Goal: Book appointment/travel/reservation

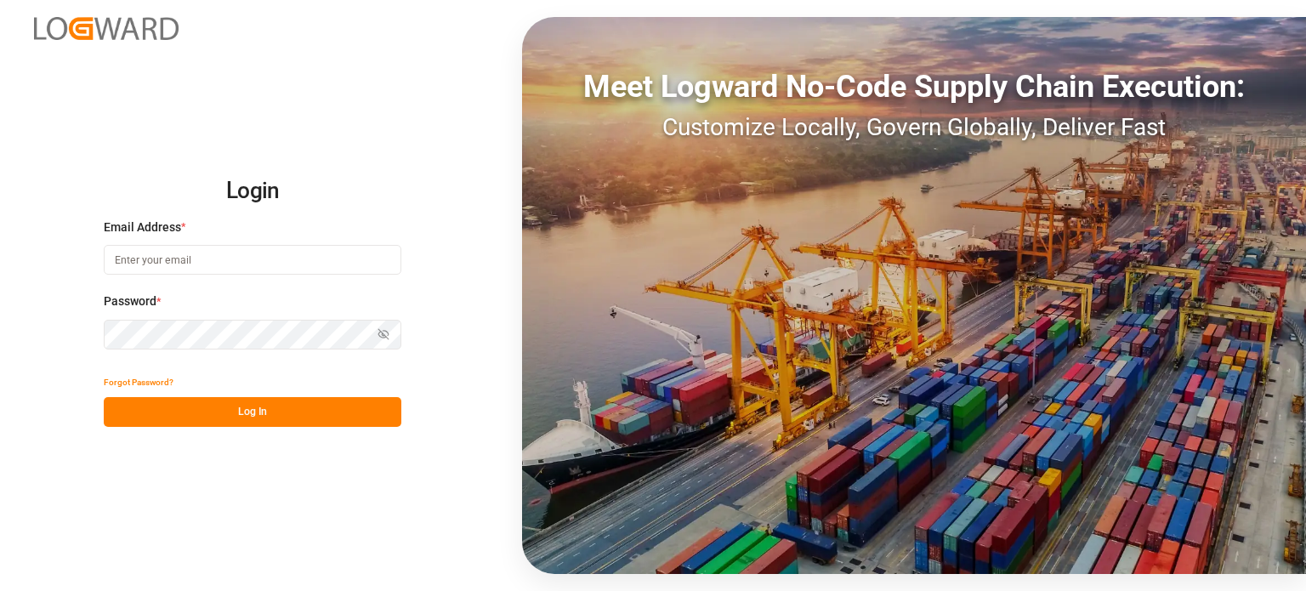
click at [165, 244] on div "Email Address *" at bounding box center [253, 256] width 298 height 75
click at [211, 267] on input at bounding box center [253, 260] width 298 height 30
type input "[EMAIL_ADDRESS][DOMAIN_NAME]"
drag, startPoint x: 306, startPoint y: 264, endPoint x: 298, endPoint y: 261, distance: 9.2
click at [303, 264] on input at bounding box center [253, 260] width 298 height 30
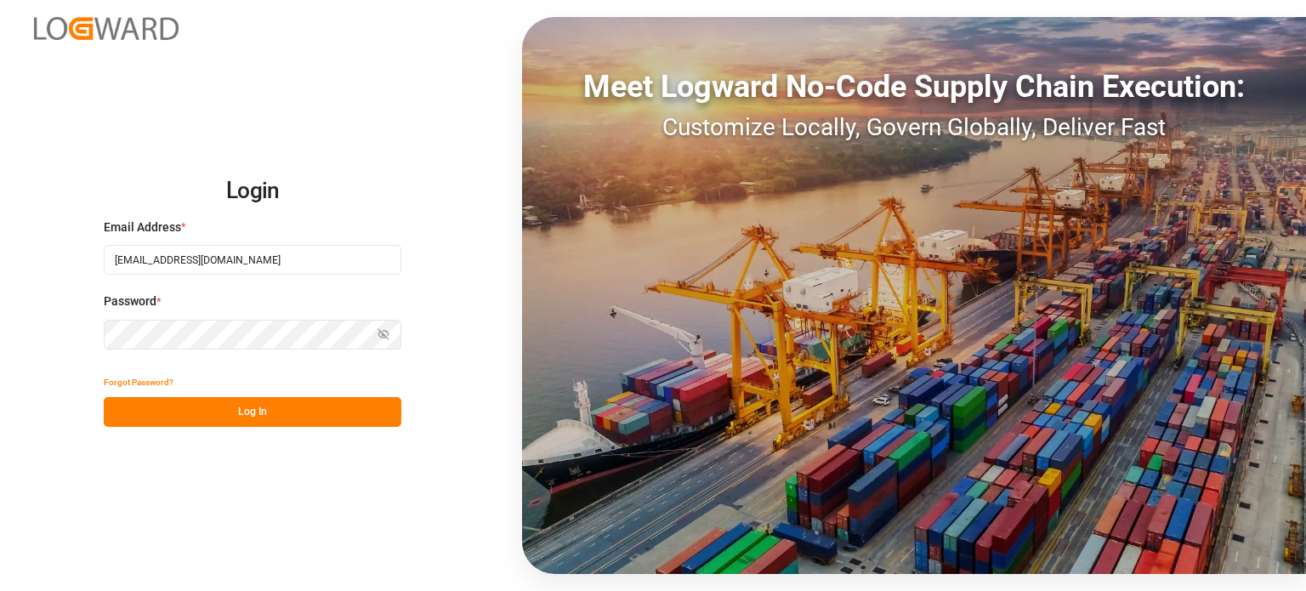
type input "[EMAIL_ADDRESS][DOMAIN_NAME]"
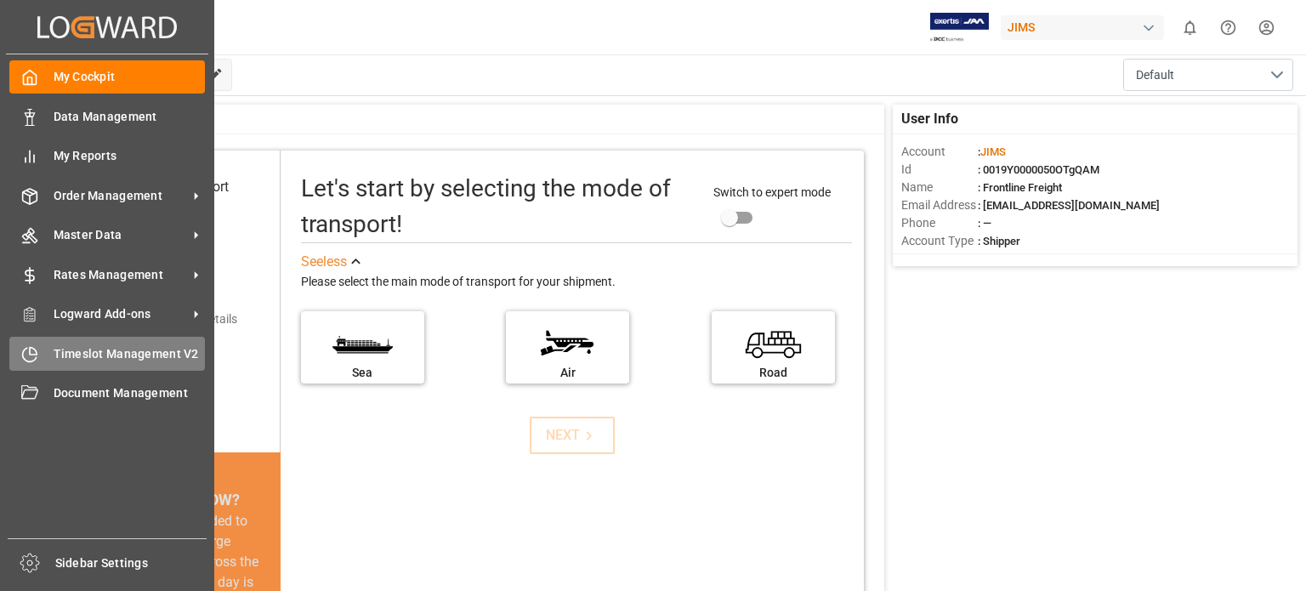
click at [119, 353] on span "Timeslot Management V2" at bounding box center [130, 354] width 152 height 18
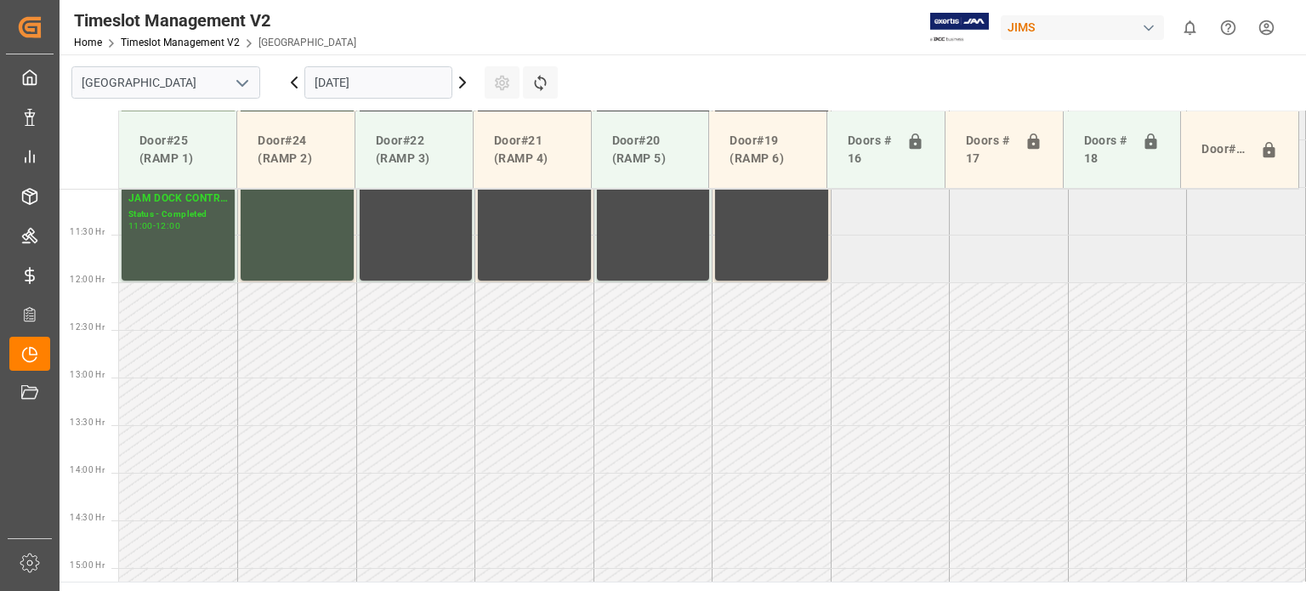
scroll to position [1055, 0]
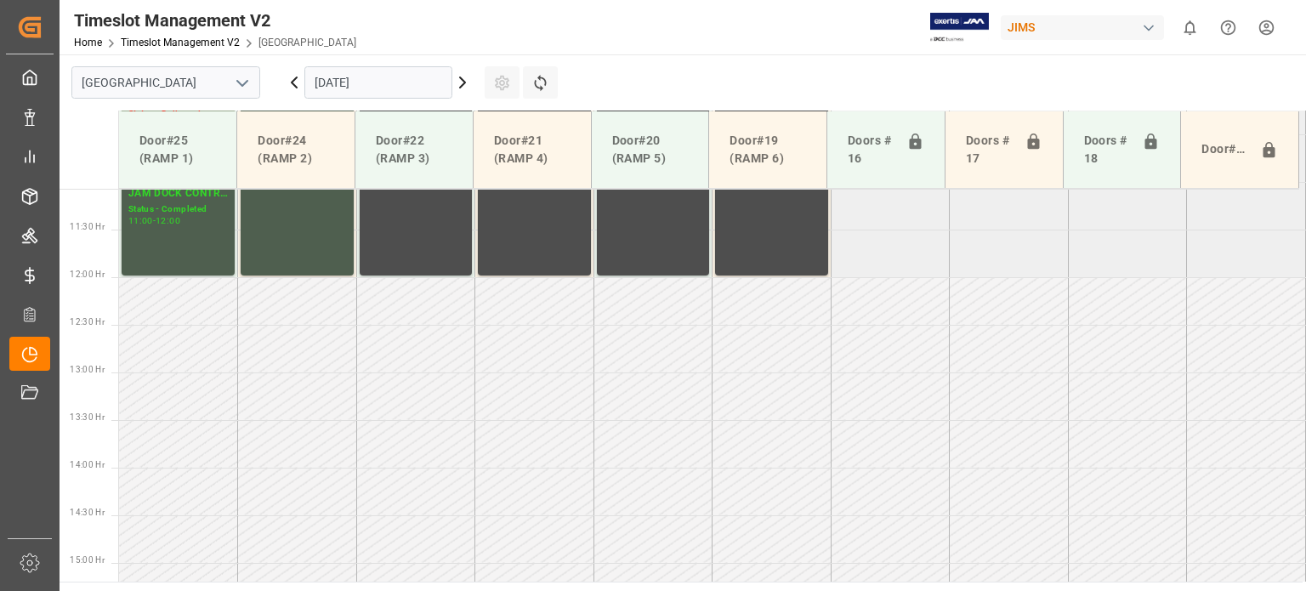
click at [405, 78] on input "[DATE]" at bounding box center [378, 82] width 148 height 32
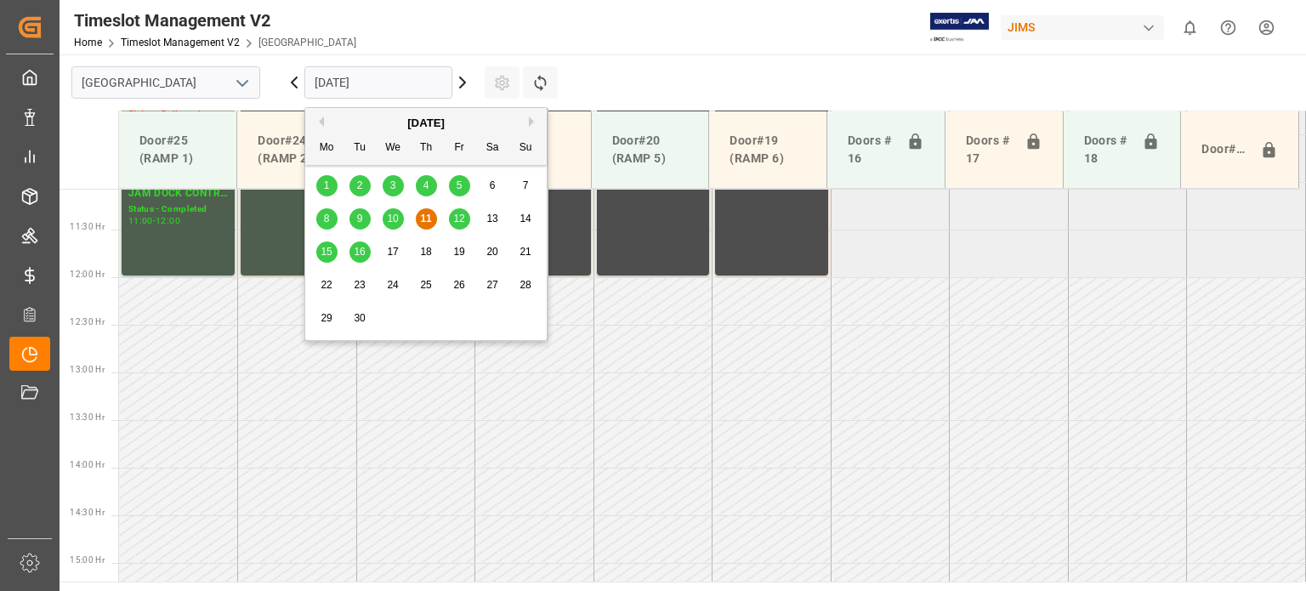
click at [465, 217] on div "12" at bounding box center [459, 219] width 21 height 20
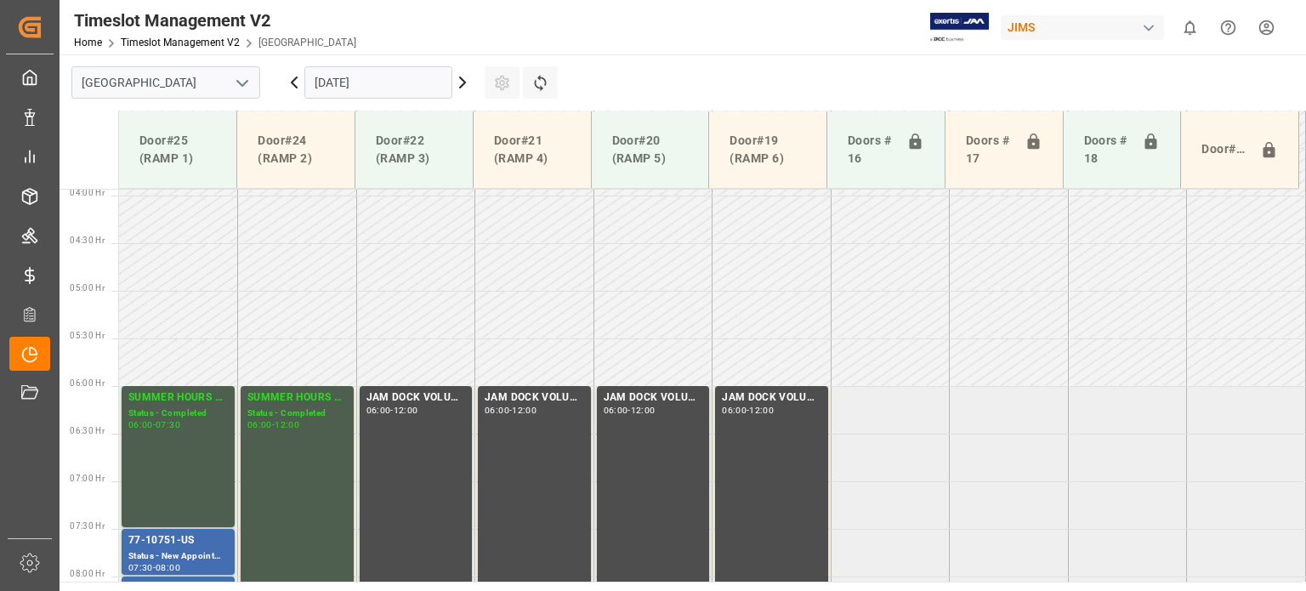
scroll to position [374, 0]
click at [378, 84] on input "[DATE]" at bounding box center [378, 82] width 148 height 32
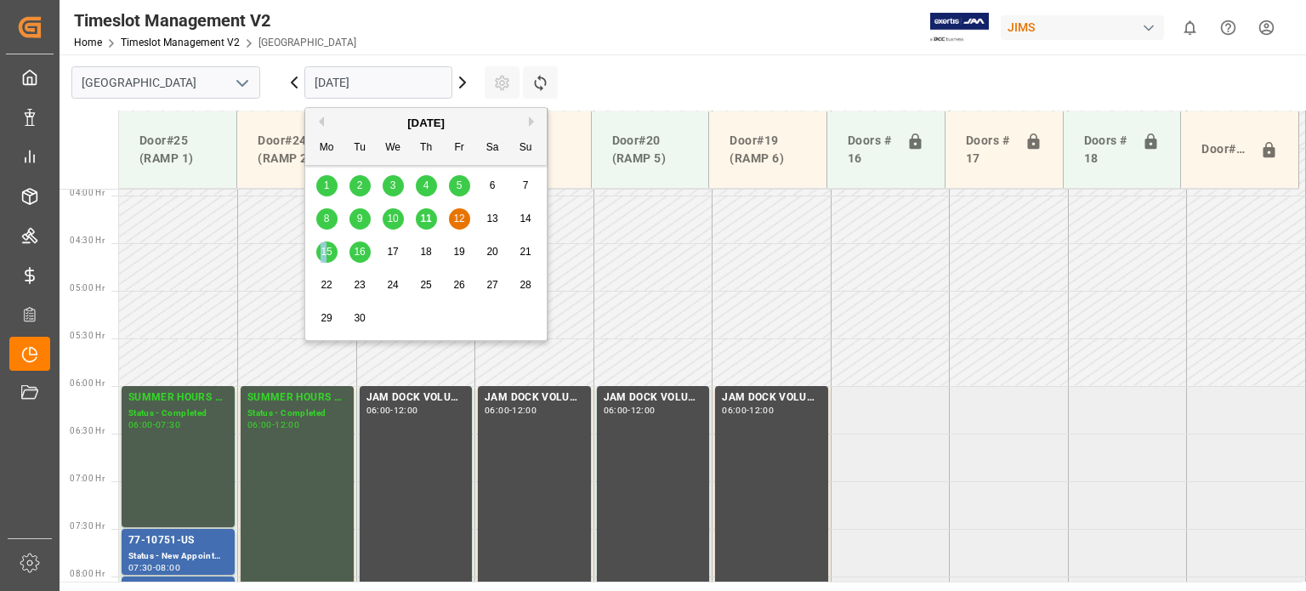
click at [323, 251] on span "15" at bounding box center [326, 252] width 11 height 12
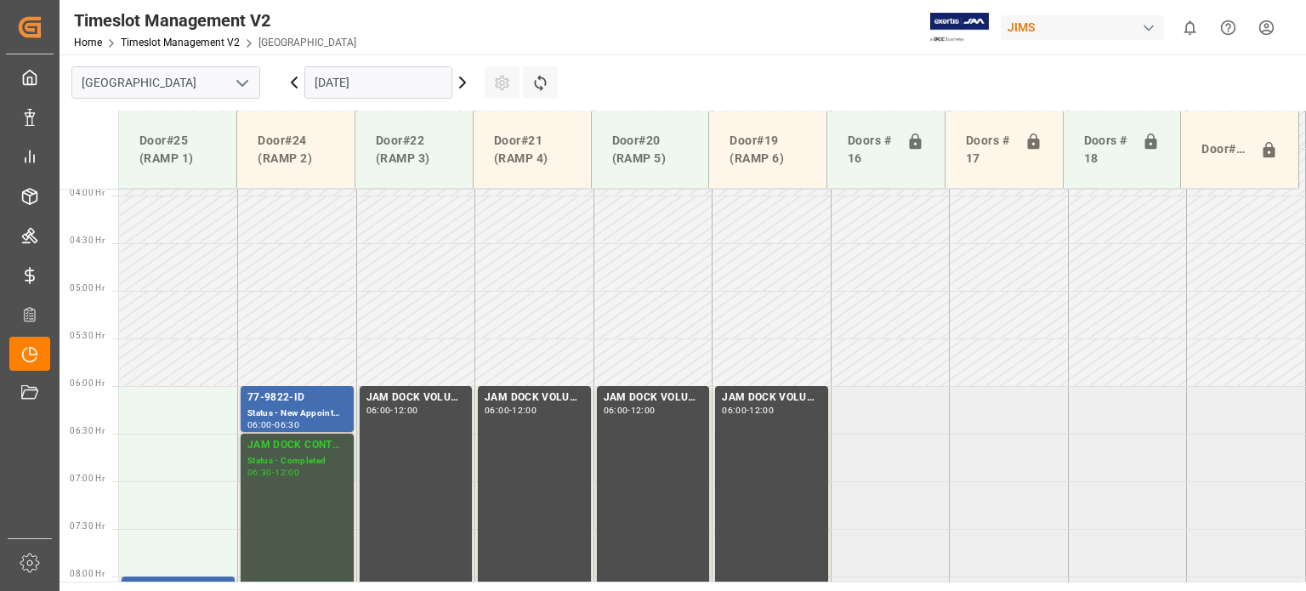
scroll to position [544, 0]
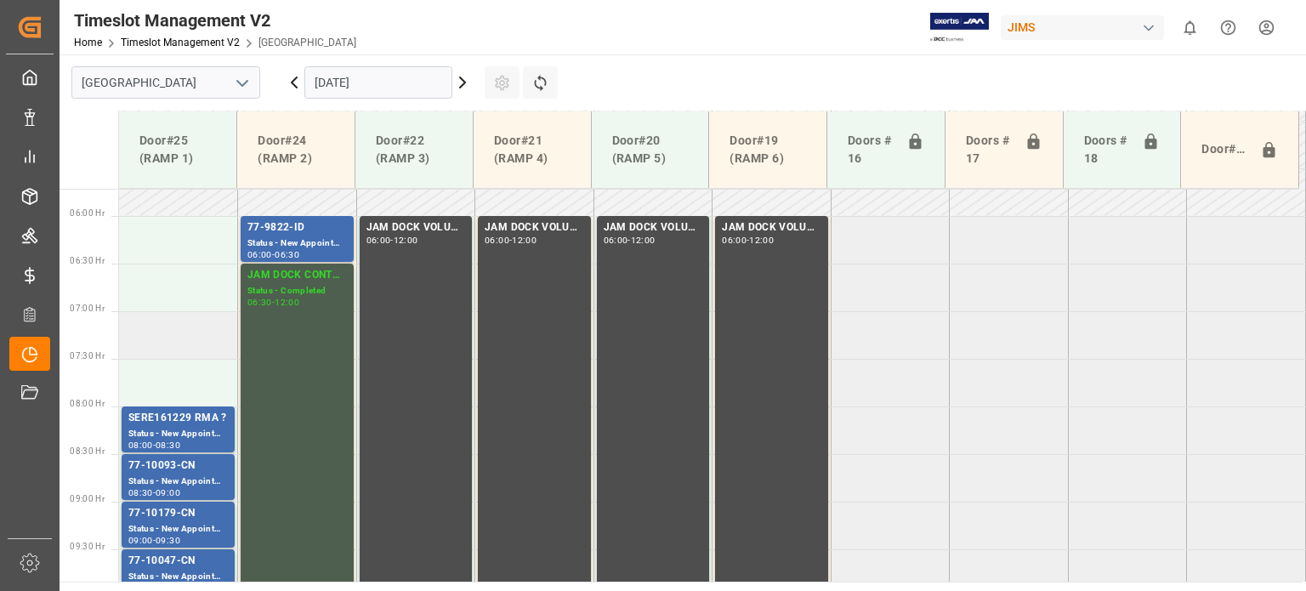
click at [168, 342] on td at bounding box center [178, 335] width 119 height 48
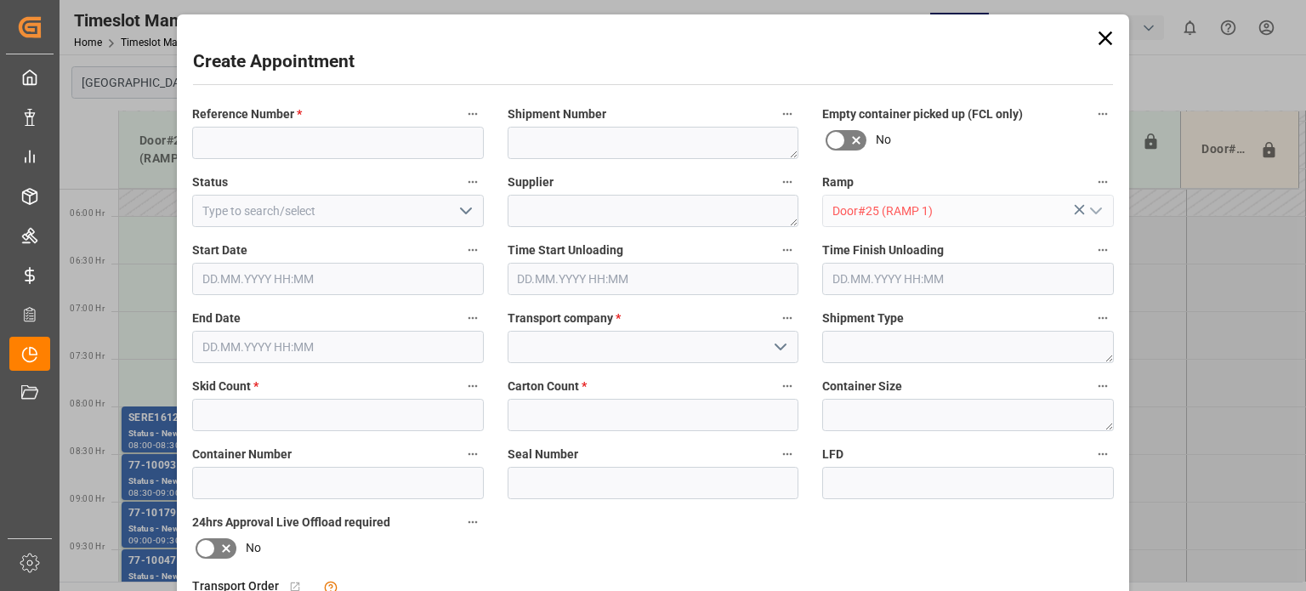
type input "[DATE] 07:00"
type input "[DATE] 07:30"
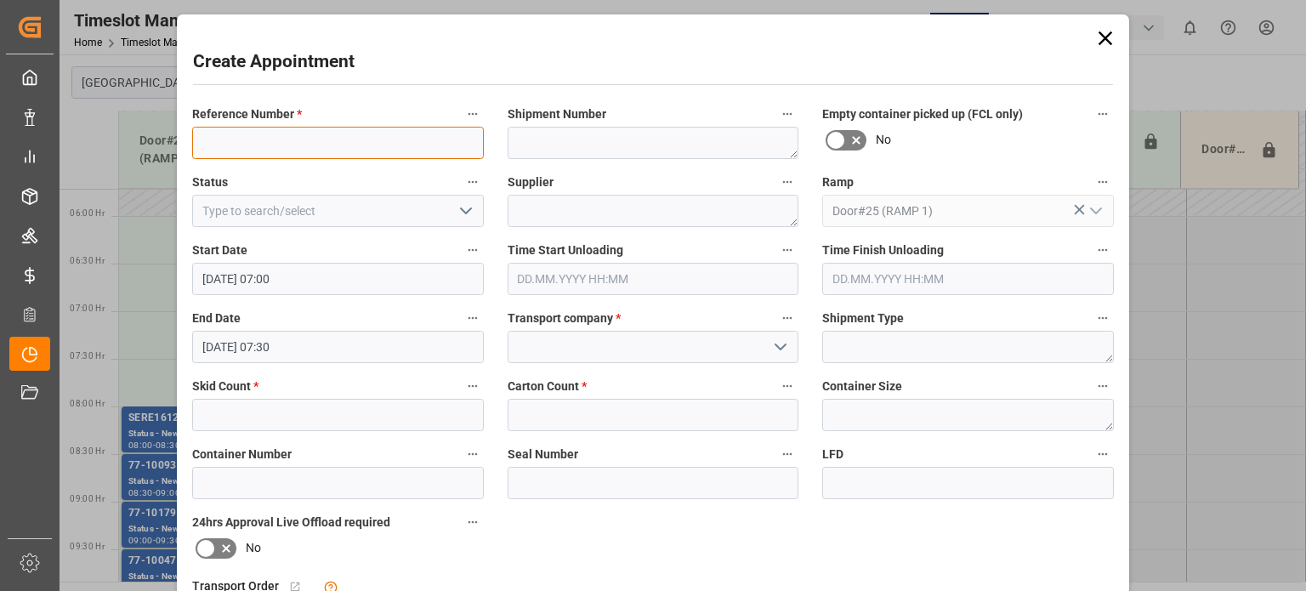
click at [252, 141] on input at bounding box center [338, 143] width 292 height 32
type input "77-10417-US"
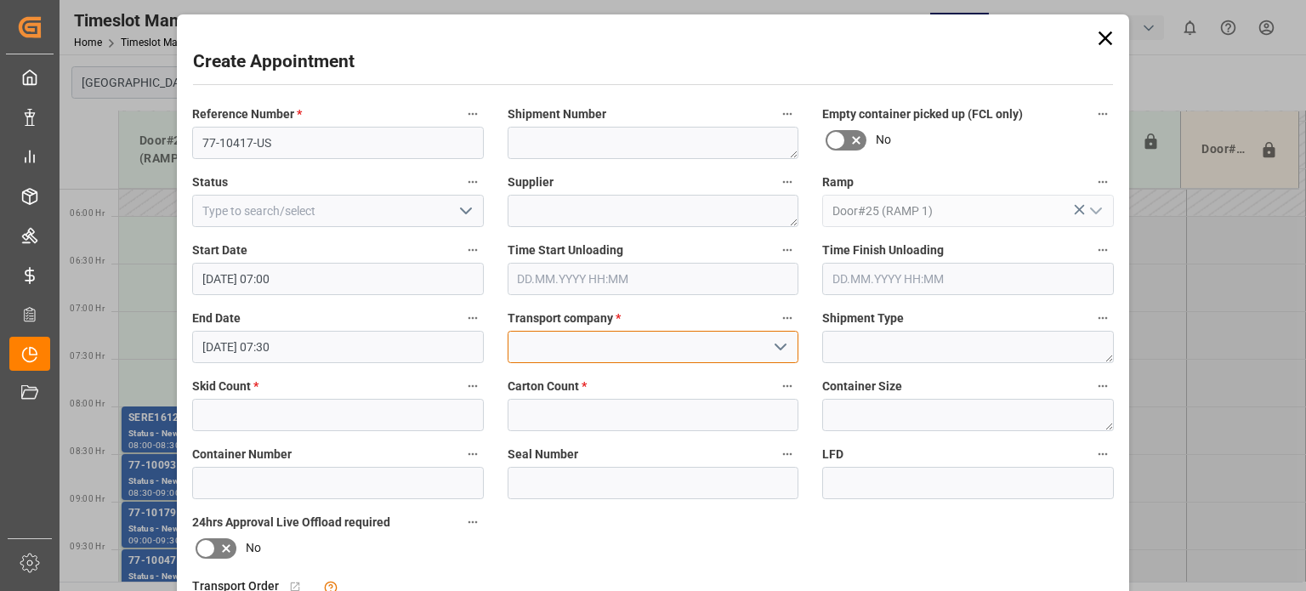
click at [555, 340] on input at bounding box center [654, 347] width 292 height 32
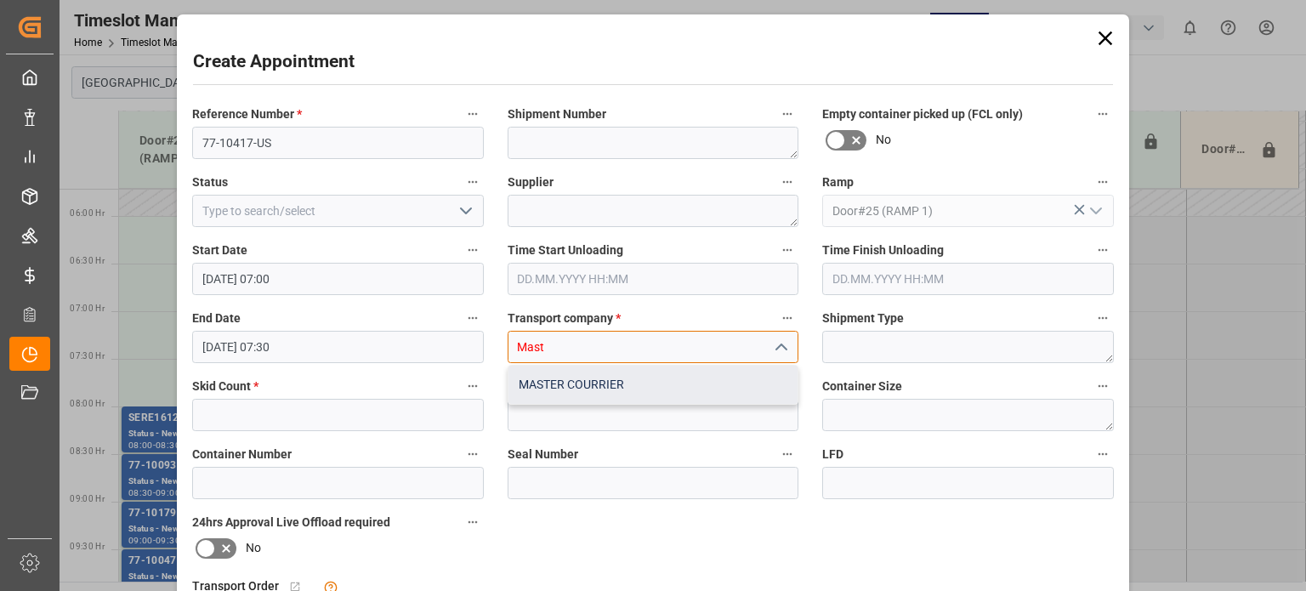
click at [573, 380] on div "MASTER COURRIER" at bounding box center [654, 385] width 290 height 38
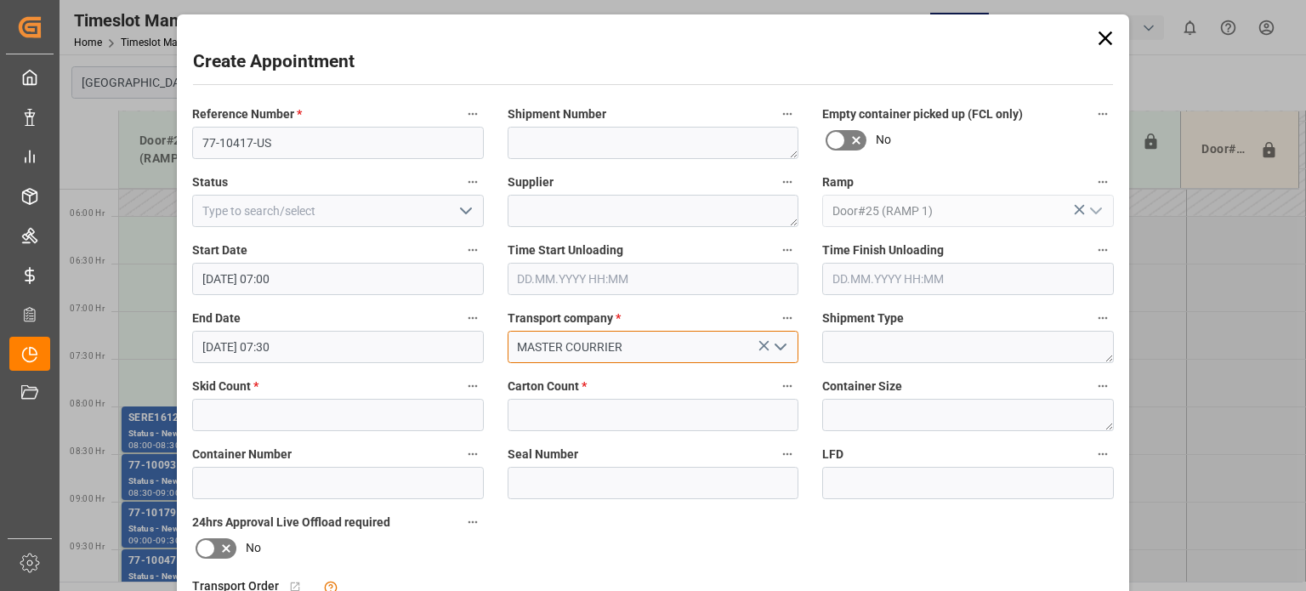
type input "MASTER COURRIER"
click at [306, 418] on input "text" at bounding box center [338, 415] width 292 height 32
type input "5"
click at [572, 416] on input "text" at bounding box center [654, 415] width 292 height 32
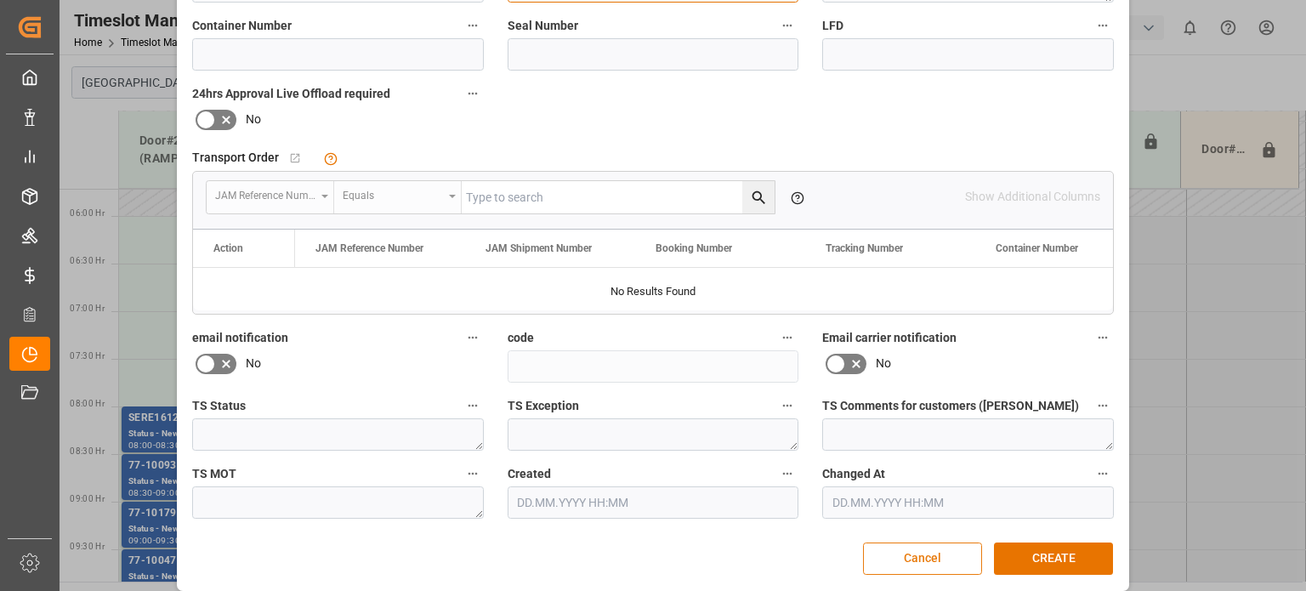
scroll to position [441, 0]
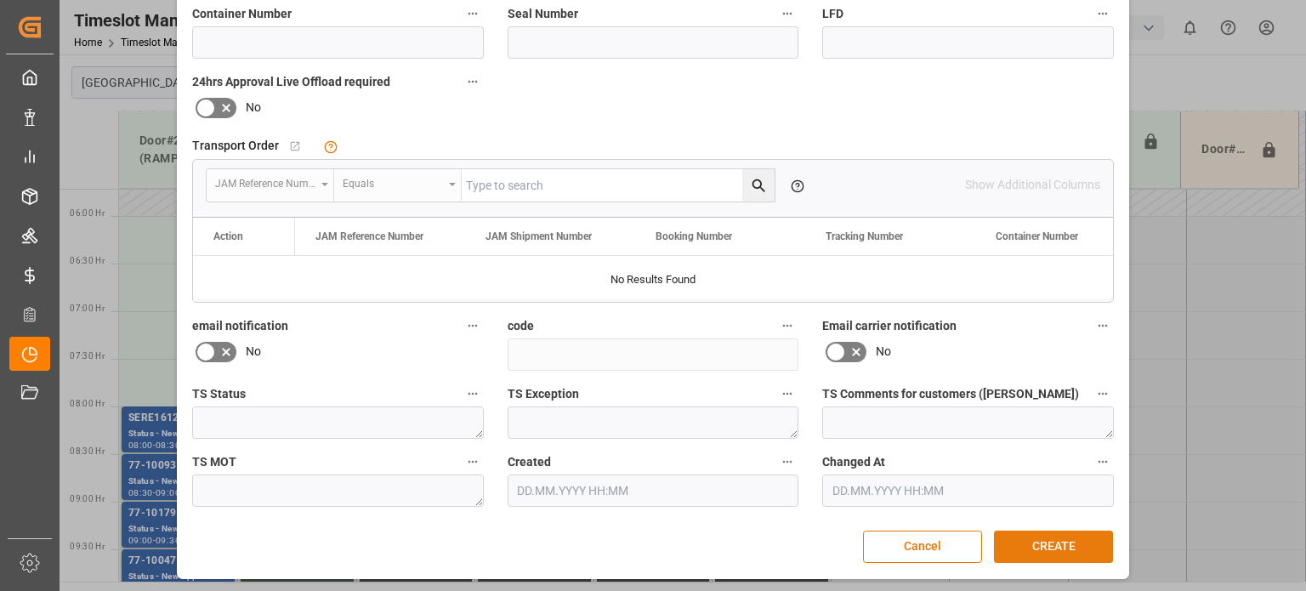
type input "101"
click at [1048, 547] on button "CREATE" at bounding box center [1053, 547] width 119 height 32
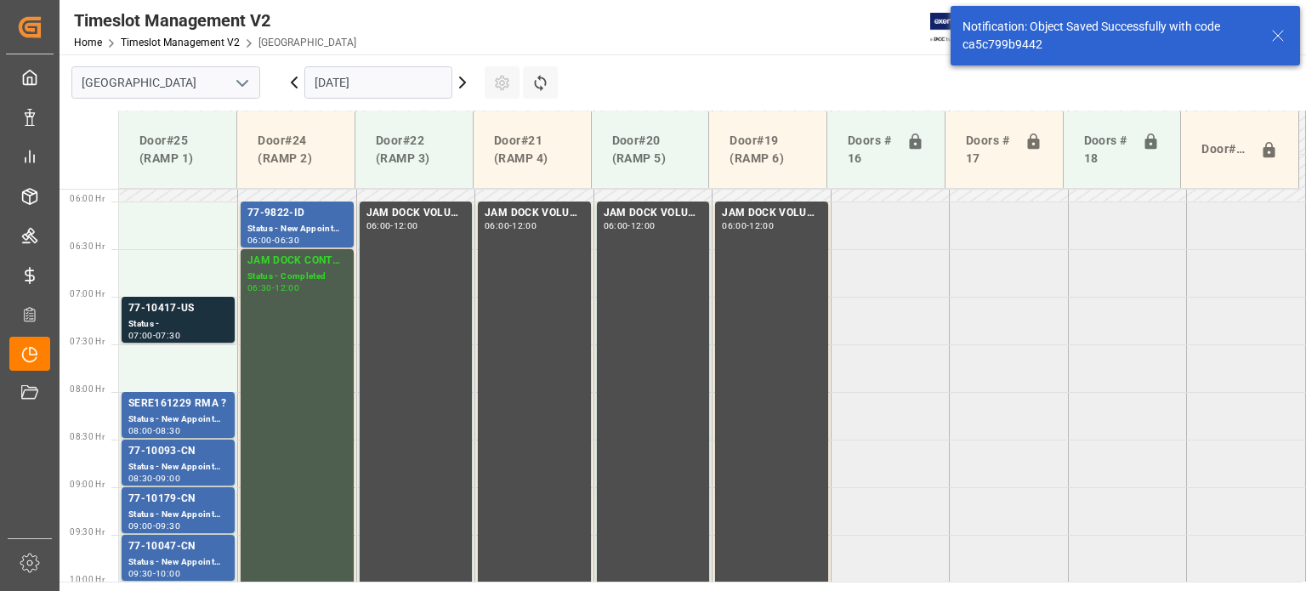
scroll to position [578, 0]
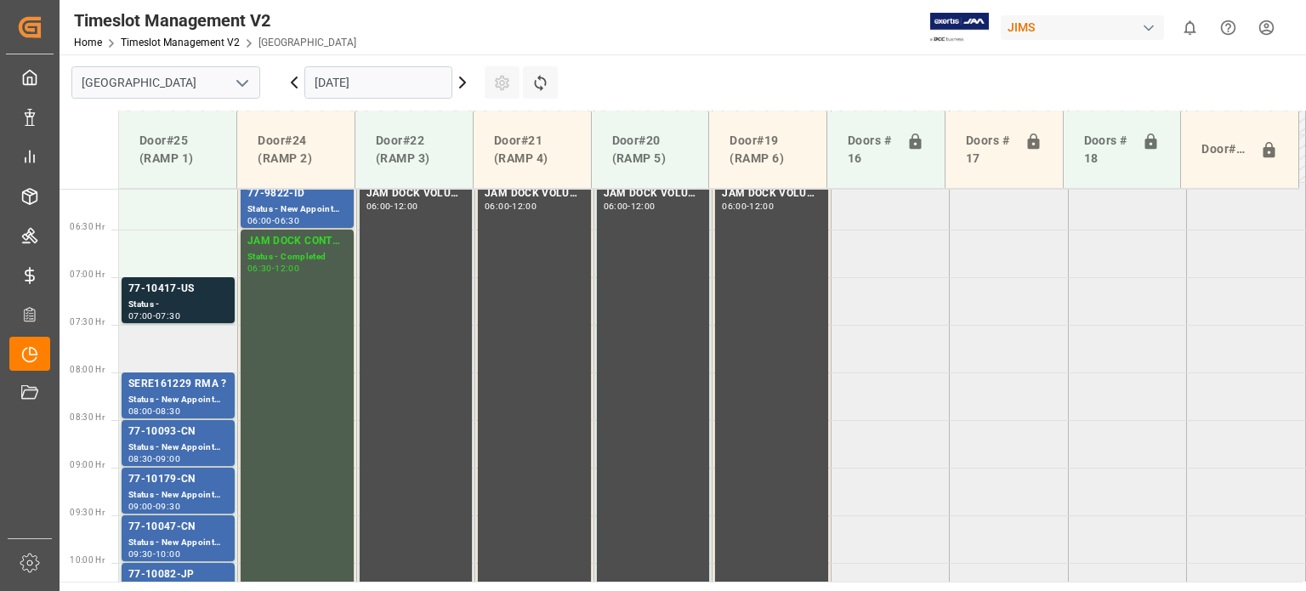
click at [173, 350] on td at bounding box center [178, 349] width 119 height 48
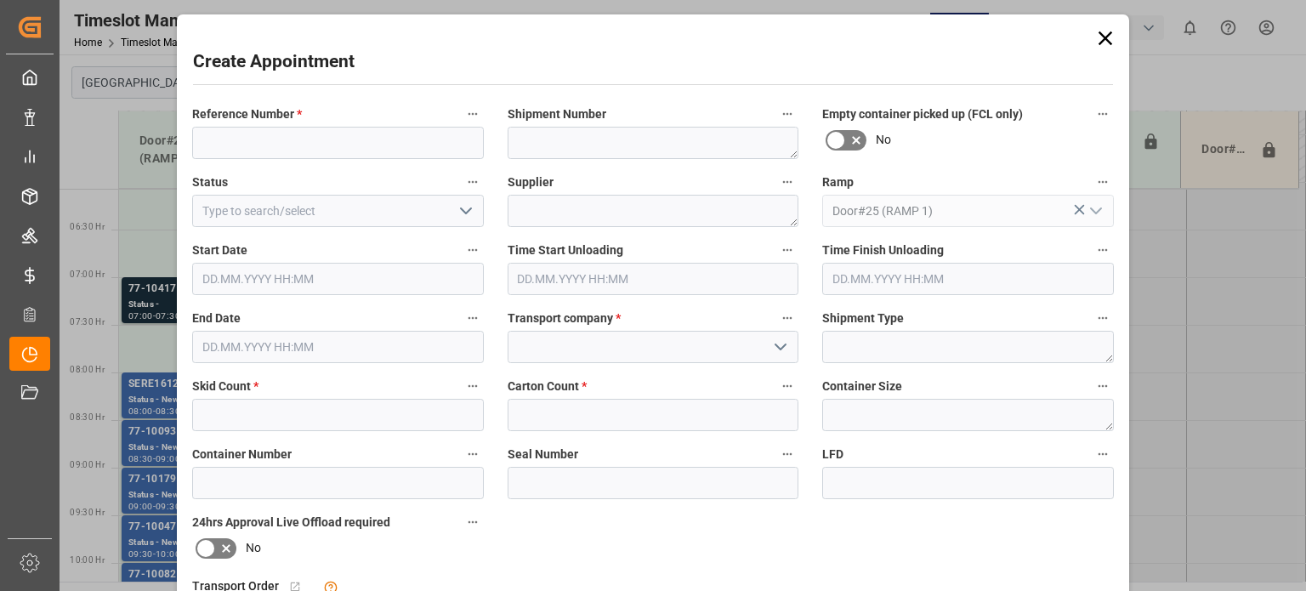
type input "[DATE] 07:30"
type input "[DATE] 08:00"
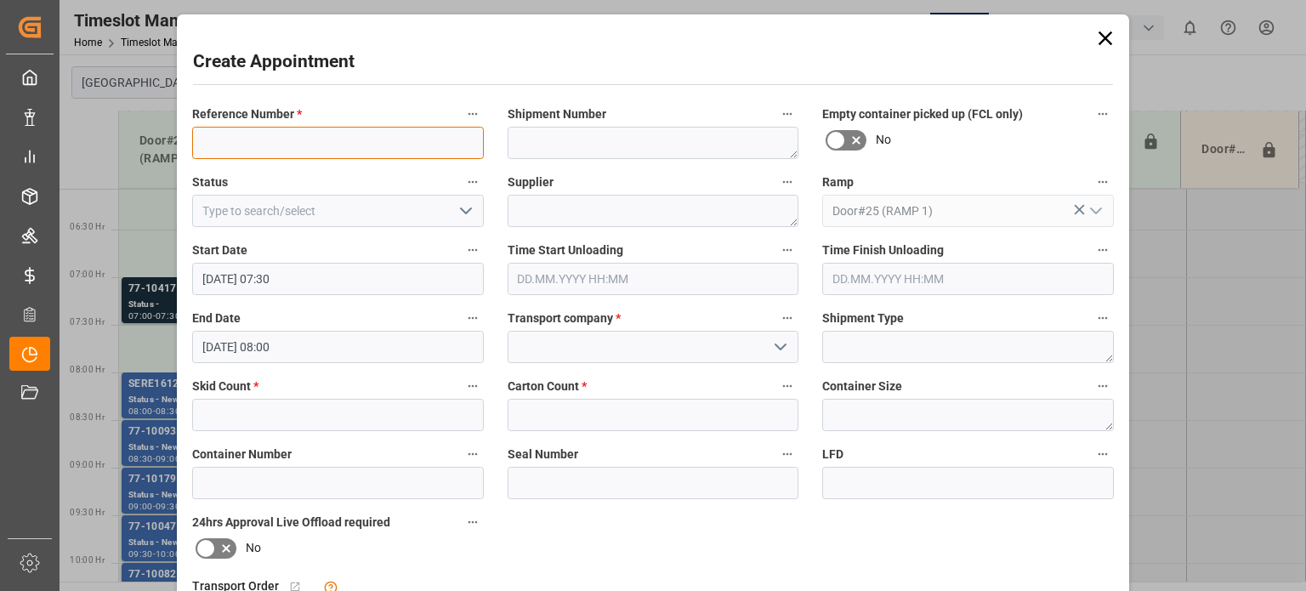
click at [282, 142] on input at bounding box center [338, 143] width 292 height 32
type input "77-10751-US"
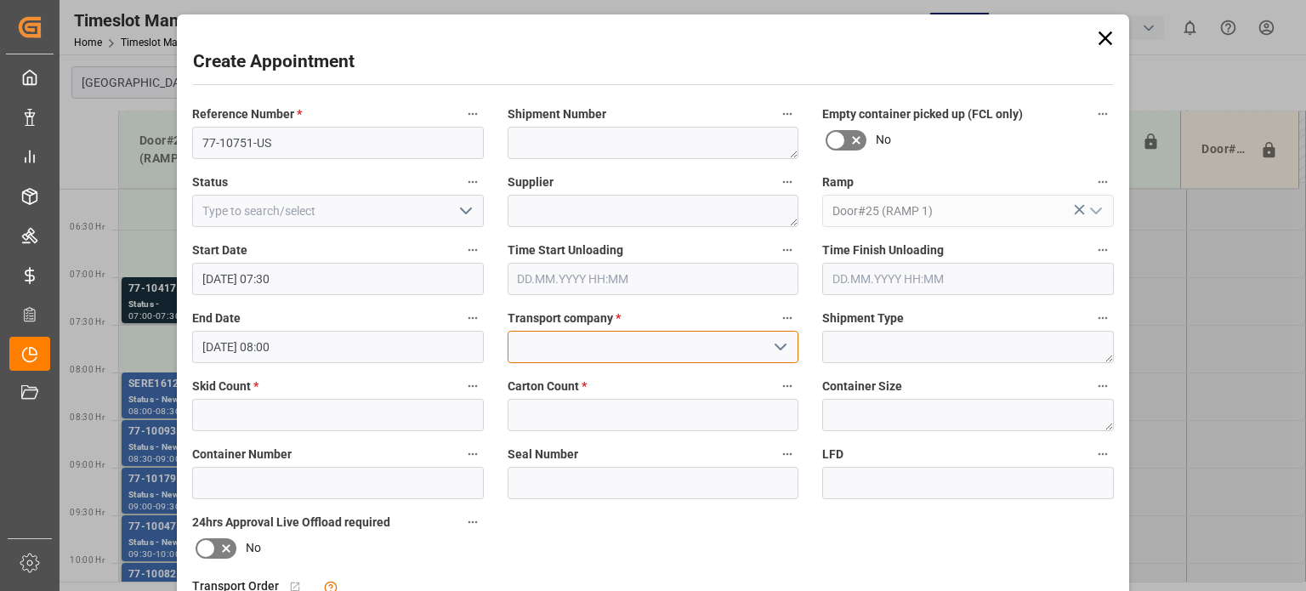
click at [558, 348] on input at bounding box center [654, 347] width 292 height 32
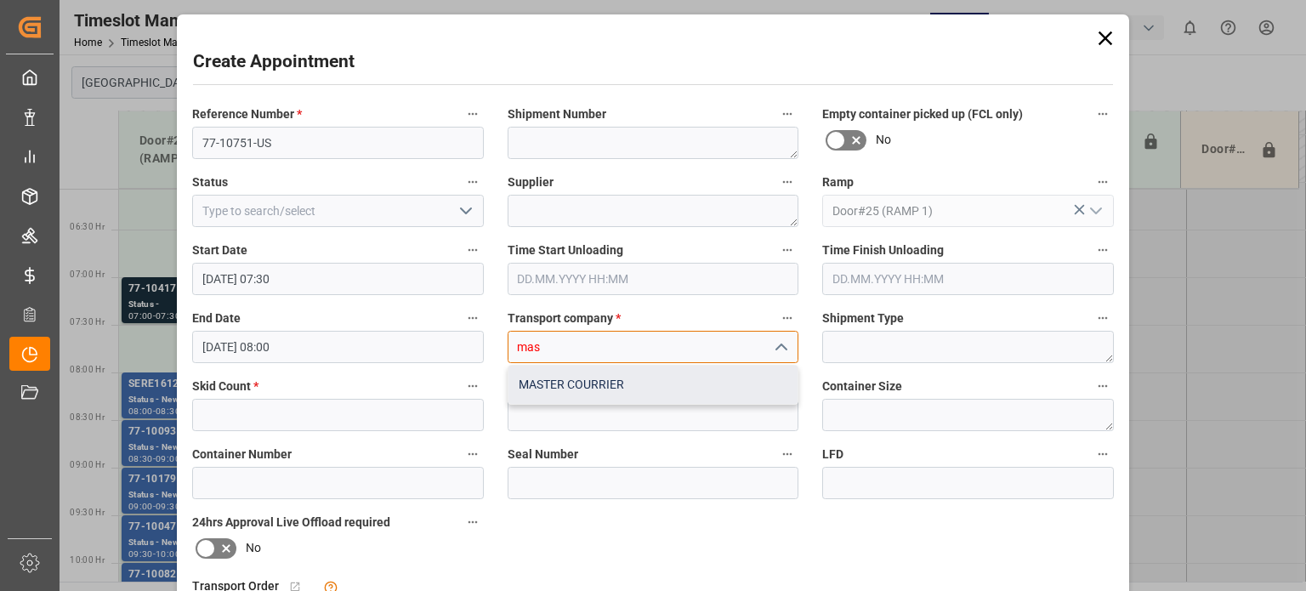
click at [565, 399] on div "MASTER COURRIER" at bounding box center [654, 385] width 290 height 38
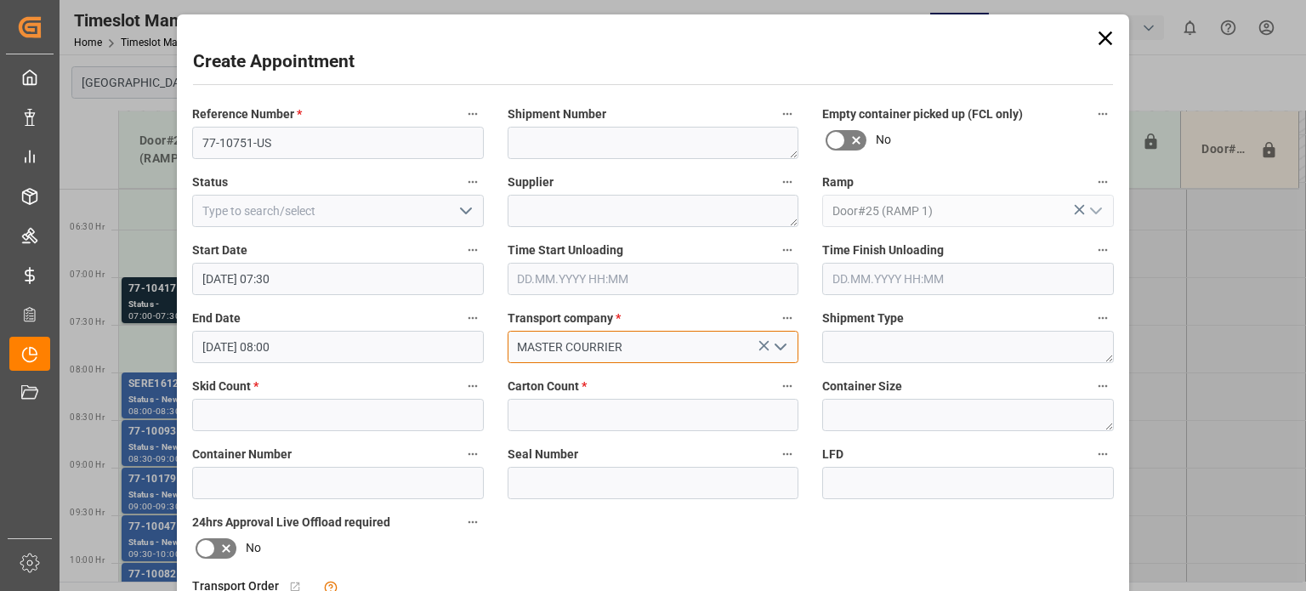
type input "MASTER COURRIER"
click at [318, 418] on input "text" at bounding box center [338, 415] width 292 height 32
type input "7"
click at [549, 405] on input "text" at bounding box center [654, 415] width 292 height 32
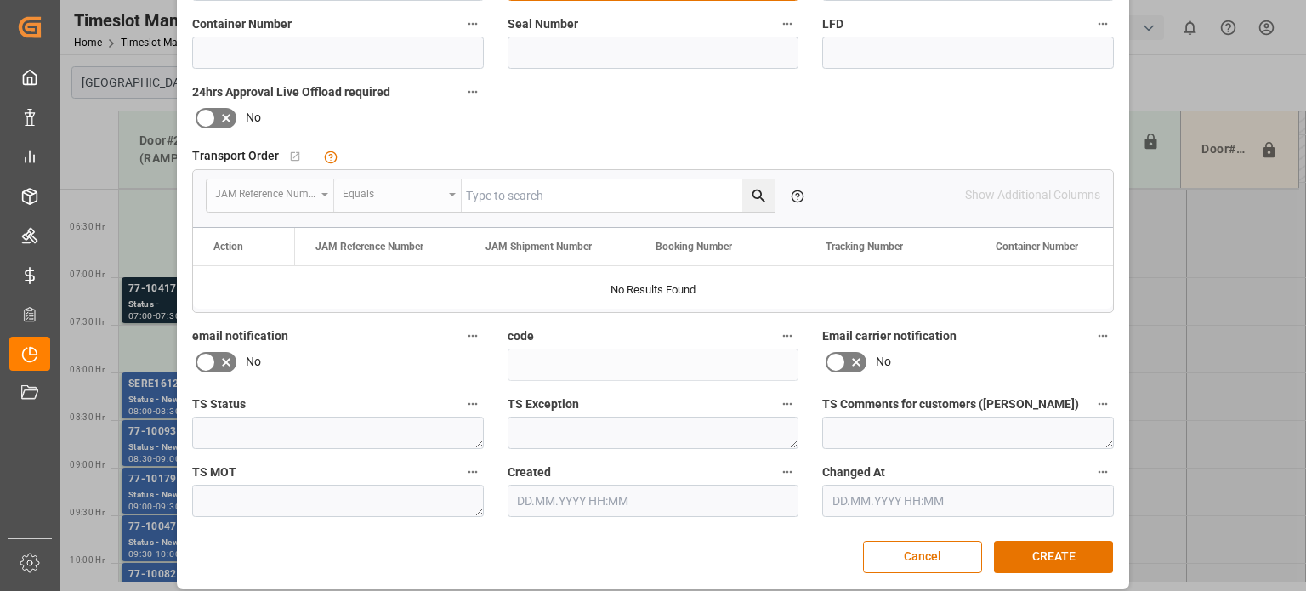
scroll to position [441, 0]
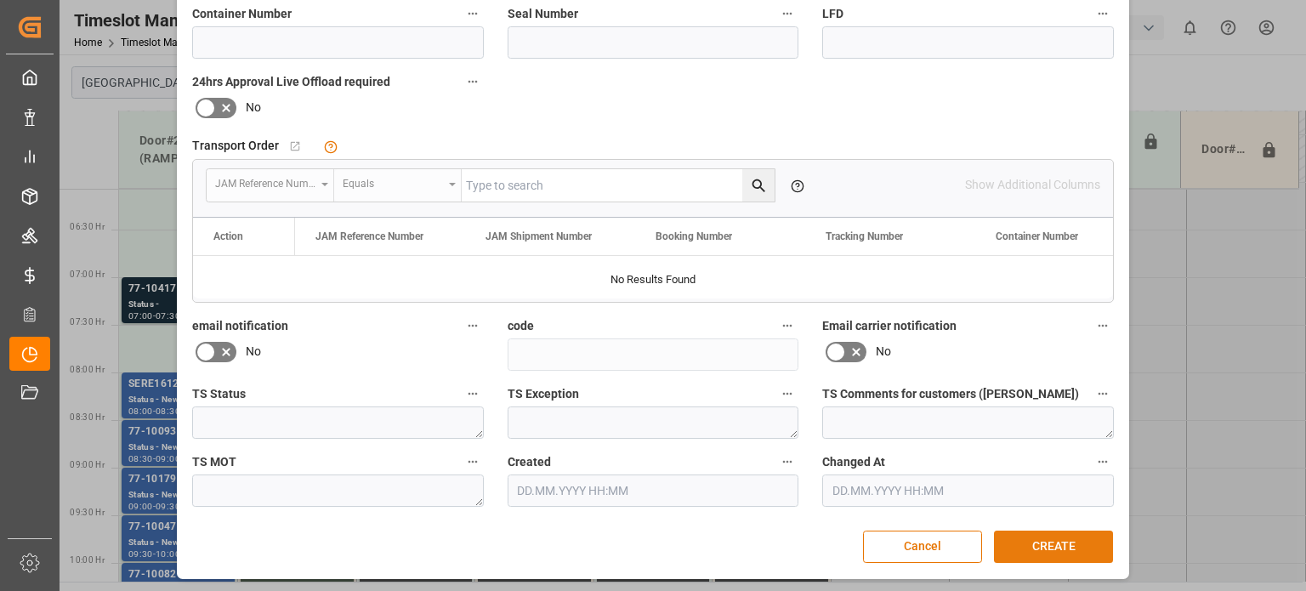
type input "139"
click at [1028, 548] on button "CREATE" at bounding box center [1053, 547] width 119 height 32
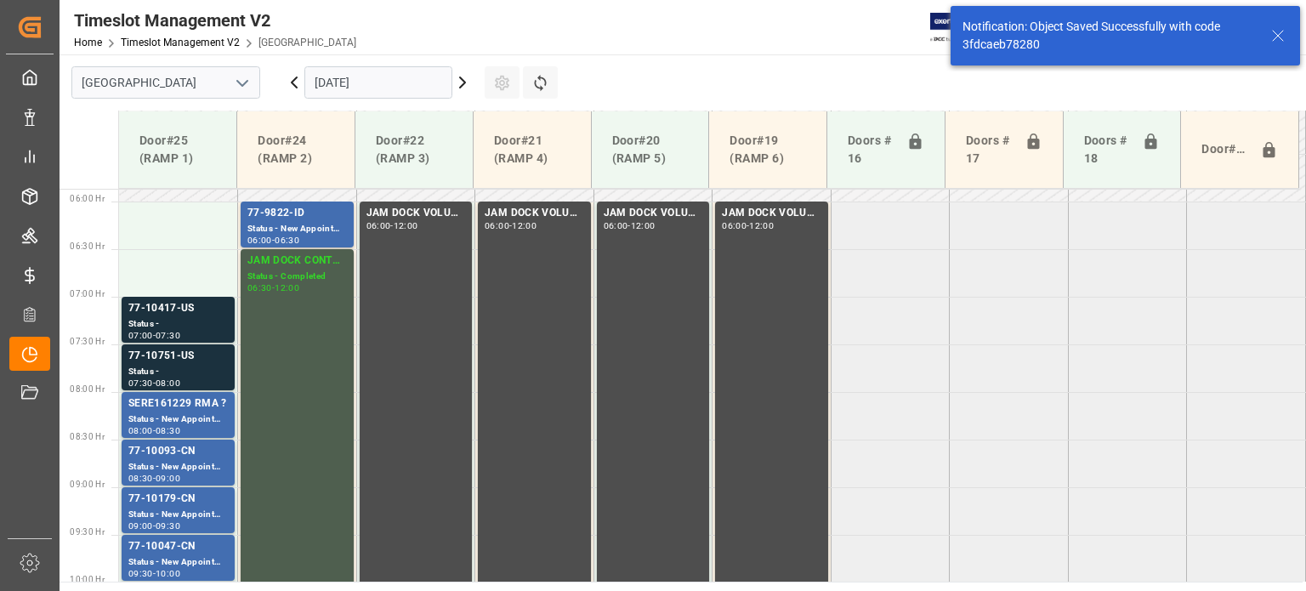
scroll to position [578, 0]
